Goal: Information Seeking & Learning: Learn about a topic

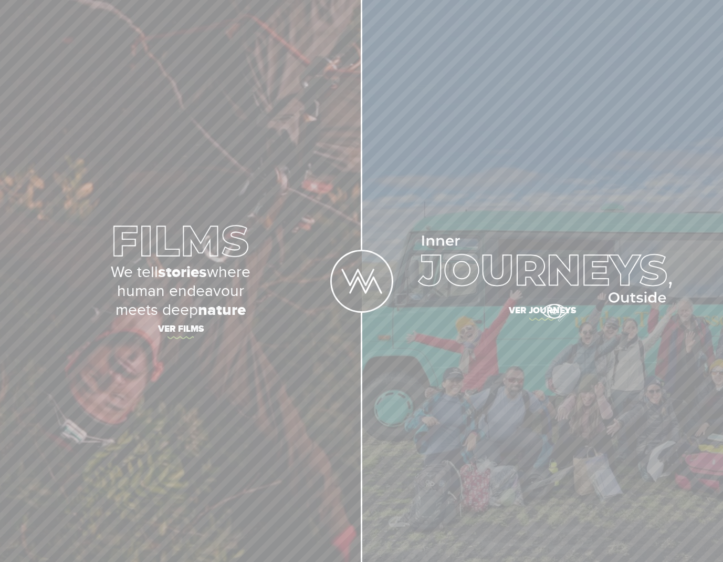
drag, startPoint x: 554, startPoint y: 311, endPoint x: 553, endPoint y: 316, distance: 5.5
click at [554, 311] on span "Ver journeys" at bounding box center [543, 312] width 362 height 22
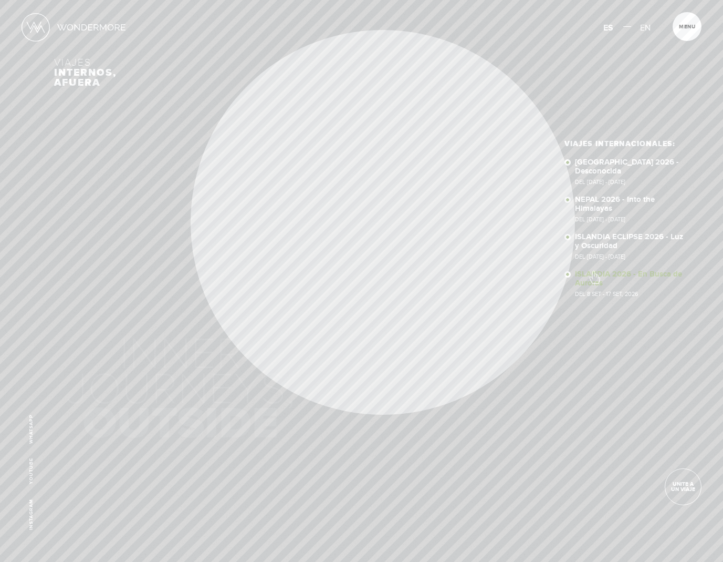
click at [594, 272] on link "ISLANDIA 2026 - En Busca de Auroras Del 8 SET - 17 SET, 2026" at bounding box center [631, 283] width 112 height 27
click at [604, 238] on link "ISLANDIA ECLIPSE 2026 - Luz y Oscuridad Del [DATE] - [DATE]" at bounding box center [631, 246] width 112 height 27
